Goal: Information Seeking & Learning: Check status

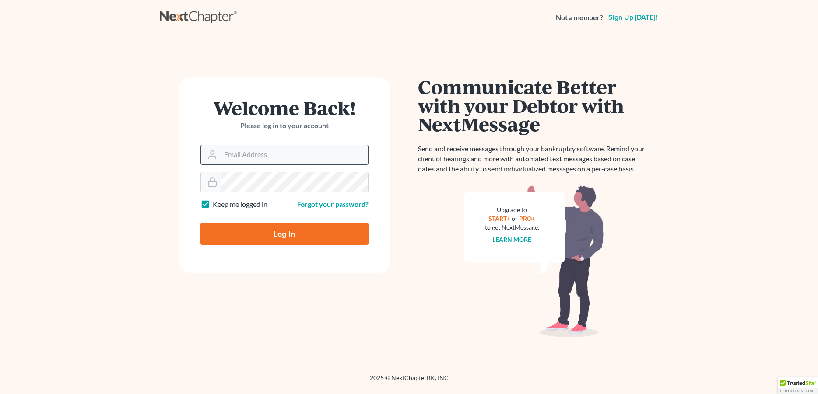
click at [253, 150] on input "Email Address" at bounding box center [295, 154] width 148 height 19
type input "donna@hollandlaw970.com"
click at [246, 226] on input "Log In" at bounding box center [284, 234] width 168 height 22
type input "Thinking..."
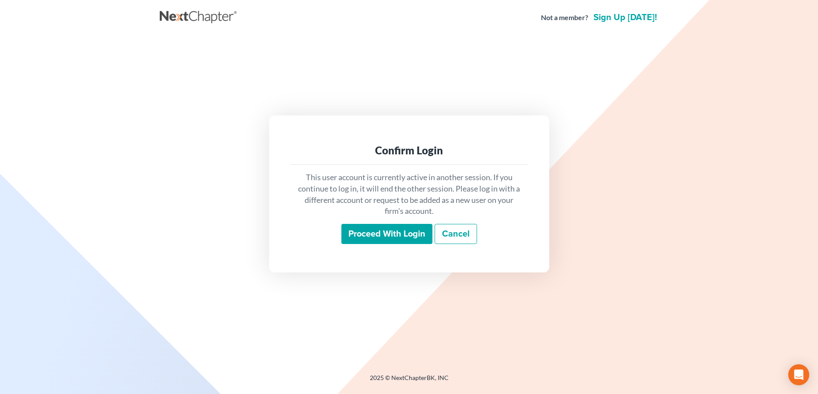
click at [403, 231] on input "Proceed with login" at bounding box center [386, 234] width 91 height 20
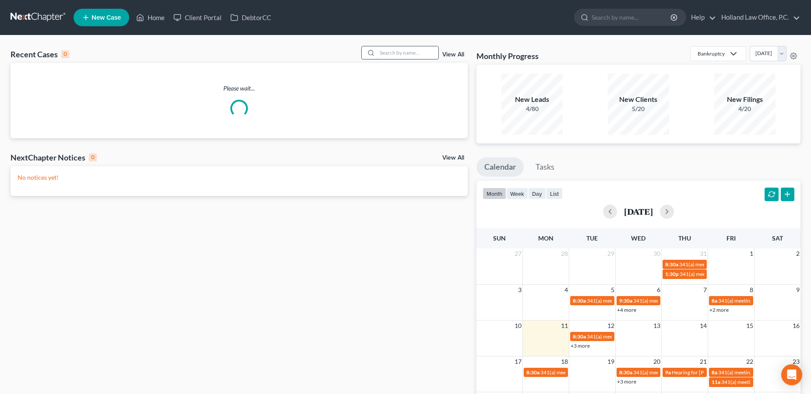
click at [417, 56] on input "search" at bounding box center [407, 52] width 61 height 13
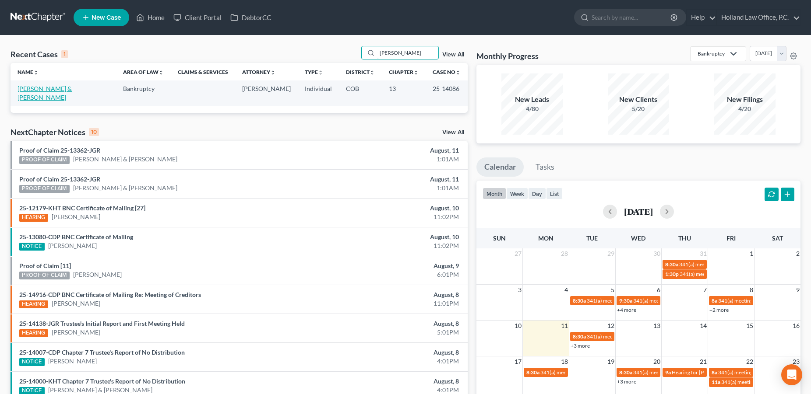
type input "[PERSON_NAME]"
click at [40, 88] on link "[PERSON_NAME] & [PERSON_NAME]" at bounding box center [45, 93] width 54 height 16
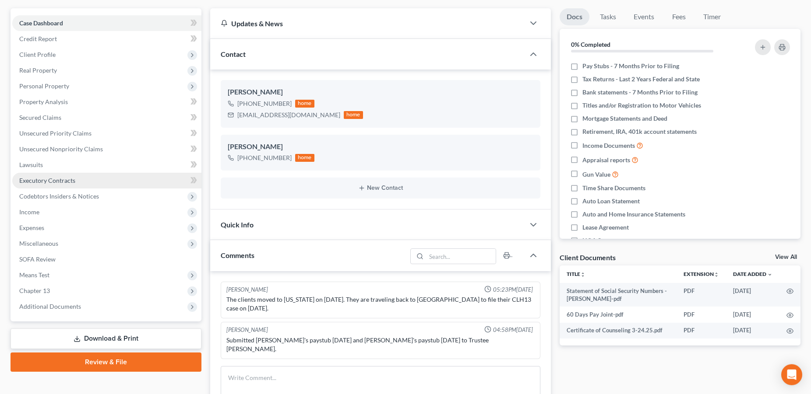
scroll to position [89, 0]
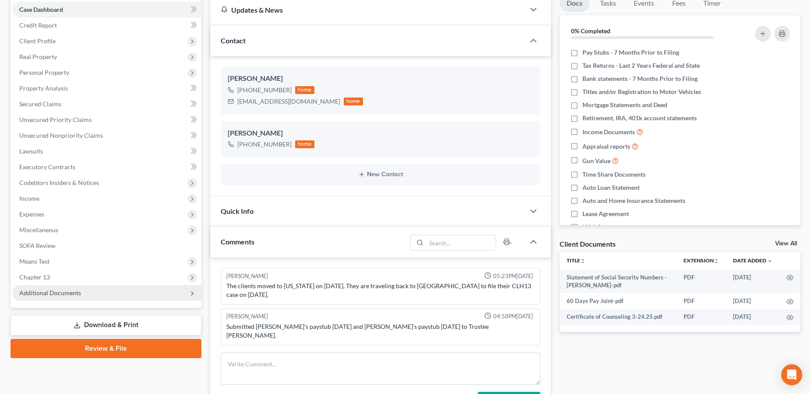
click at [74, 292] on span "Additional Documents" at bounding box center [50, 292] width 62 height 7
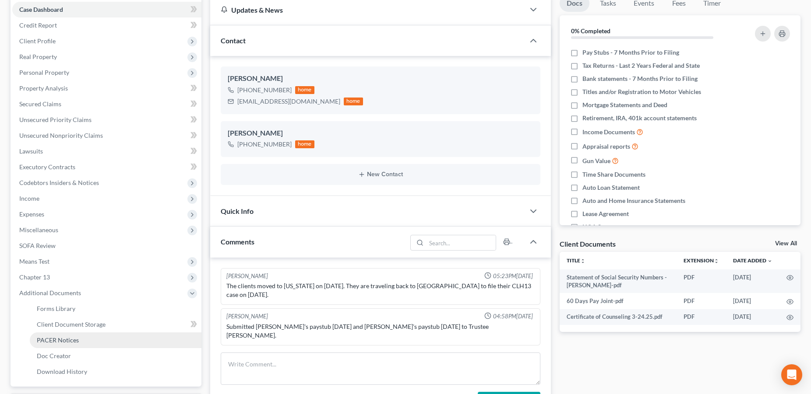
click at [69, 335] on link "PACER Notices" at bounding box center [116, 341] width 172 height 16
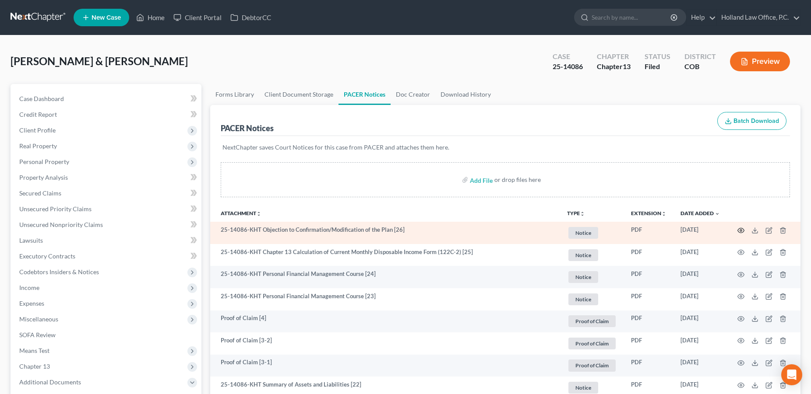
click at [742, 230] on icon "button" at bounding box center [740, 230] width 7 height 7
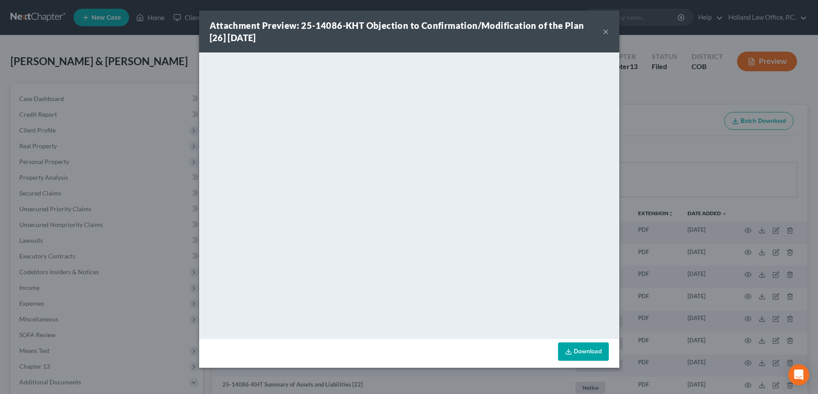
click at [627, 2] on div "Attachment Preview: 25-14086-KHT Objection to Confirmation/Modification of the …" at bounding box center [409, 197] width 818 height 394
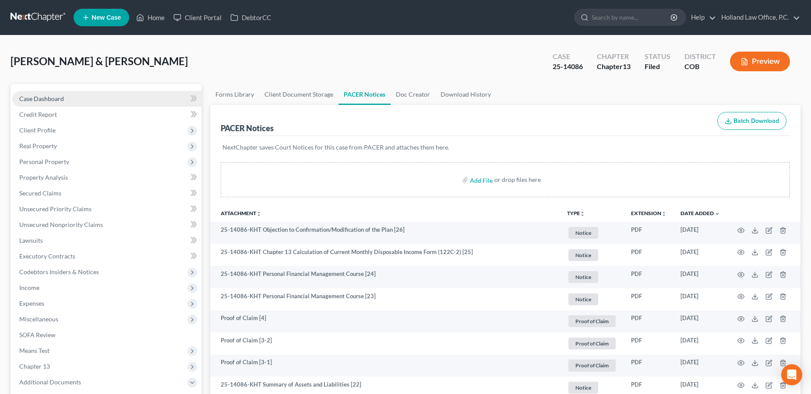
click at [109, 100] on link "Case Dashboard" at bounding box center [106, 99] width 189 height 16
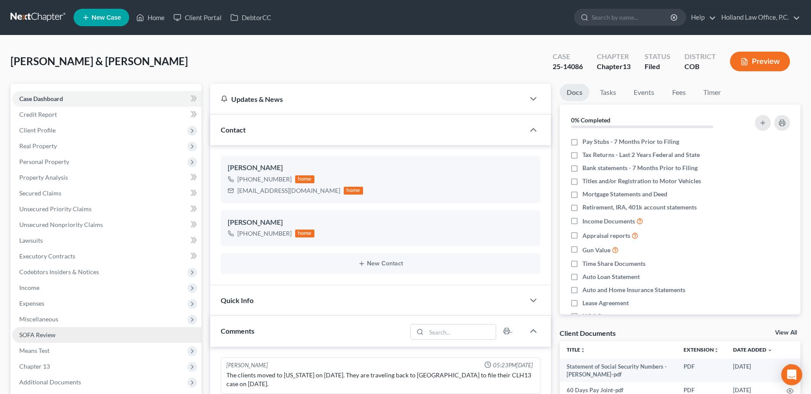
scroll to position [134, 0]
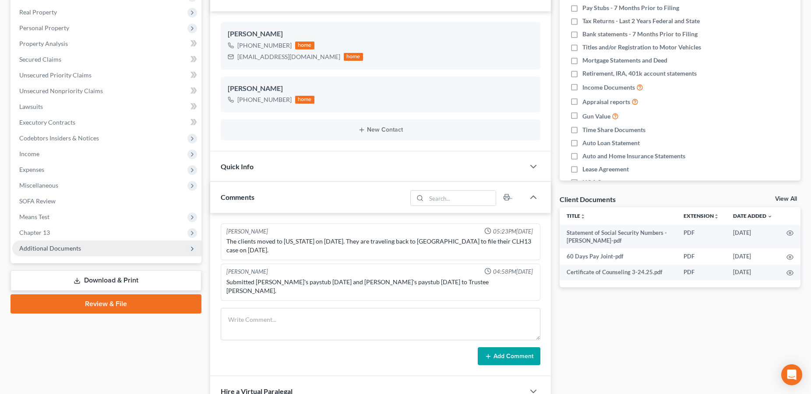
click at [74, 247] on span "Additional Documents" at bounding box center [50, 248] width 62 height 7
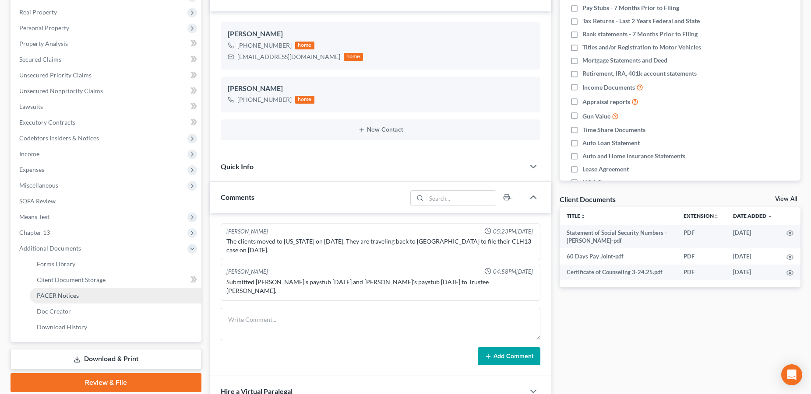
click at [59, 298] on span "PACER Notices" at bounding box center [58, 295] width 42 height 7
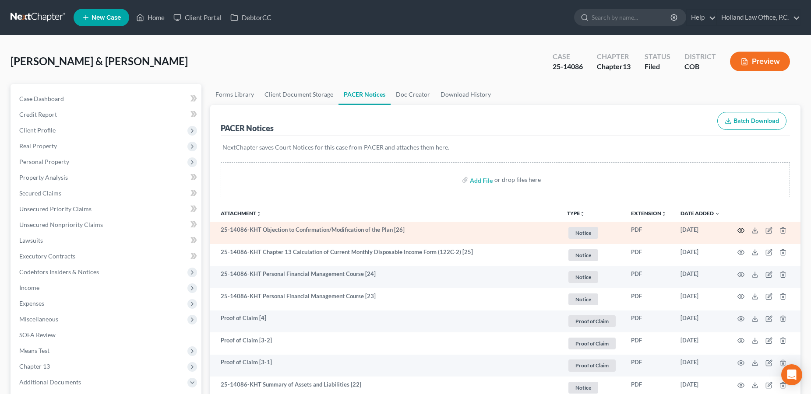
click at [740, 233] on icon "button" at bounding box center [740, 230] width 7 height 7
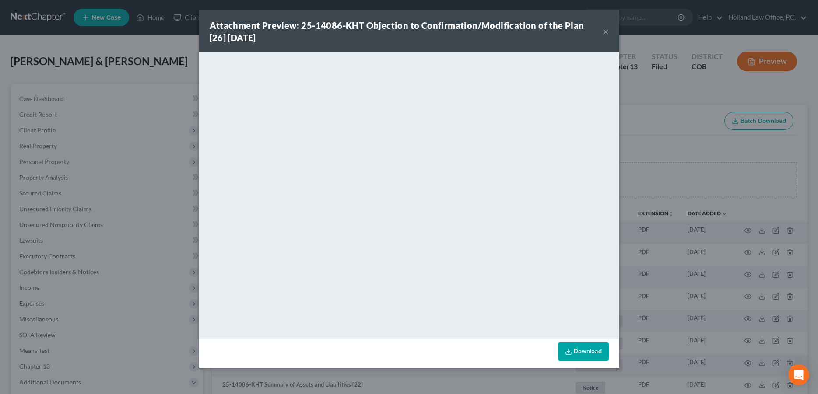
click at [606, 34] on button "×" at bounding box center [606, 31] width 6 height 11
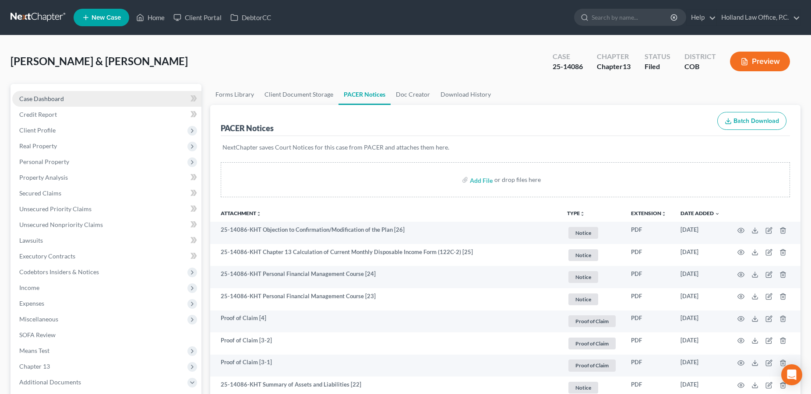
click at [42, 97] on span "Case Dashboard" at bounding box center [41, 98] width 45 height 7
